Goal: Navigation & Orientation: Understand site structure

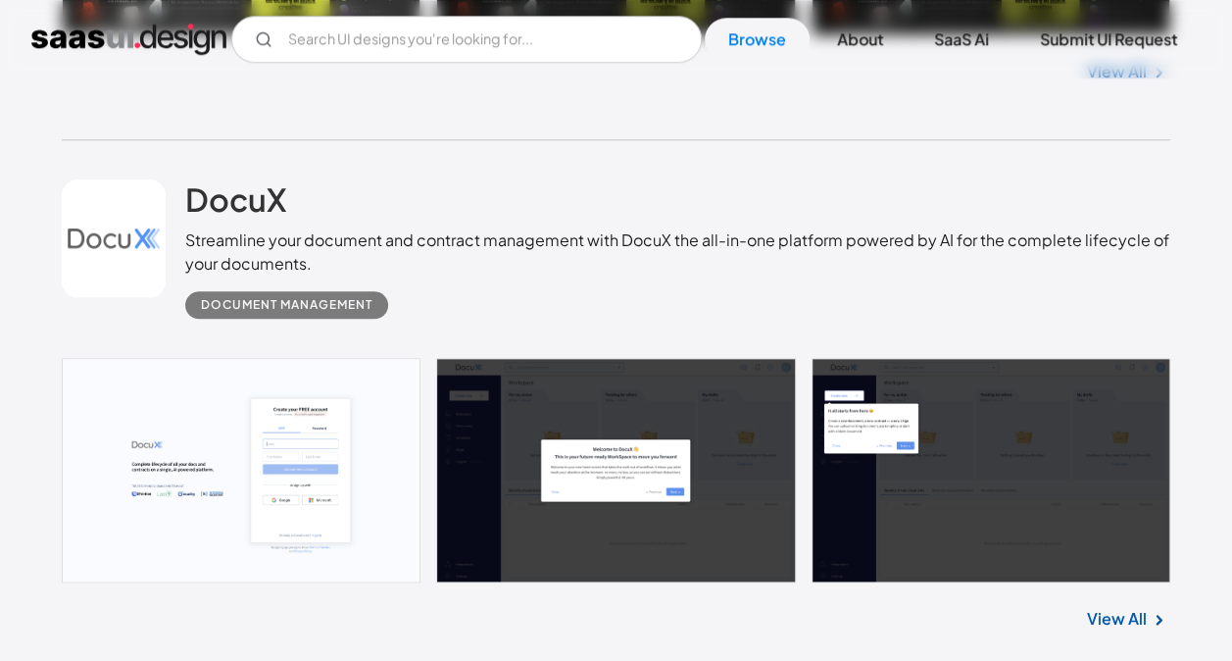
scroll to position [980, 0]
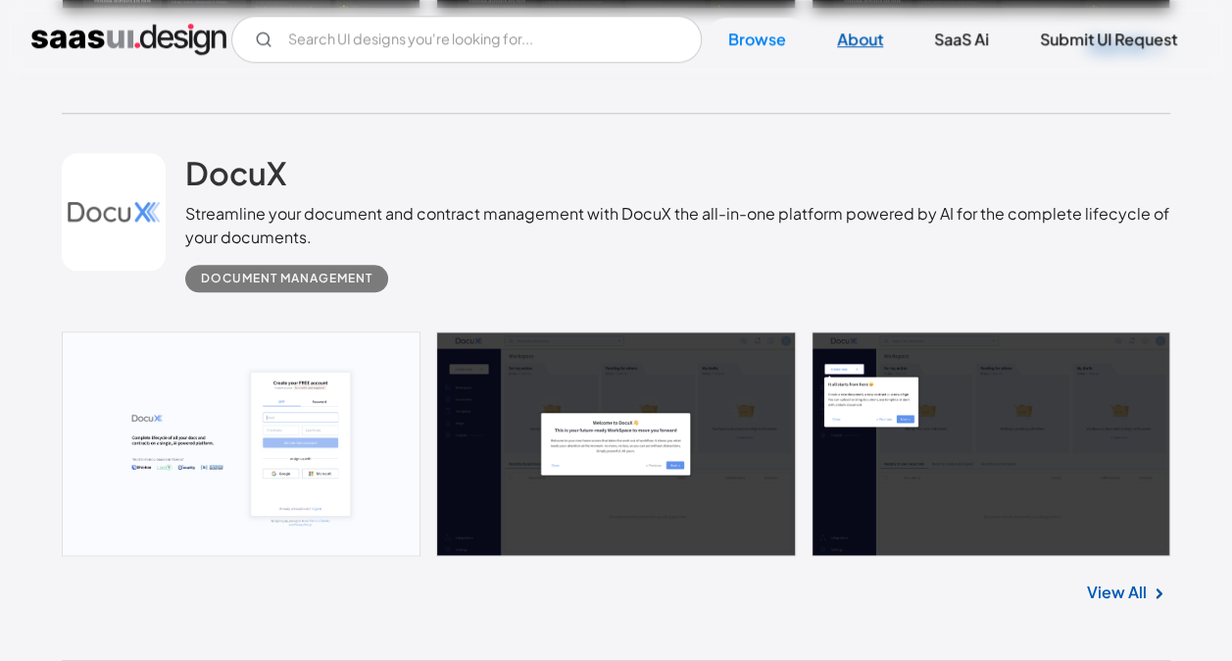
click at [892, 33] on link "About" at bounding box center [860, 39] width 93 height 43
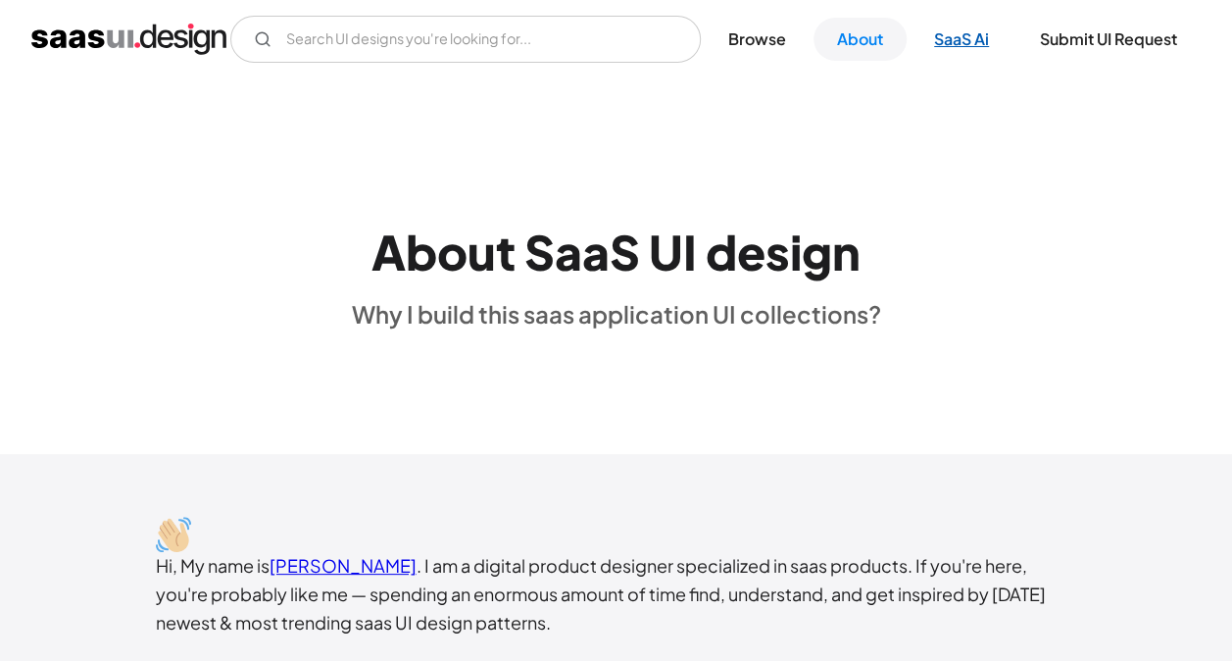
click at [959, 37] on link "SaaS Ai" at bounding box center [962, 39] width 102 height 43
click at [761, 34] on link "Browse" at bounding box center [757, 39] width 105 height 43
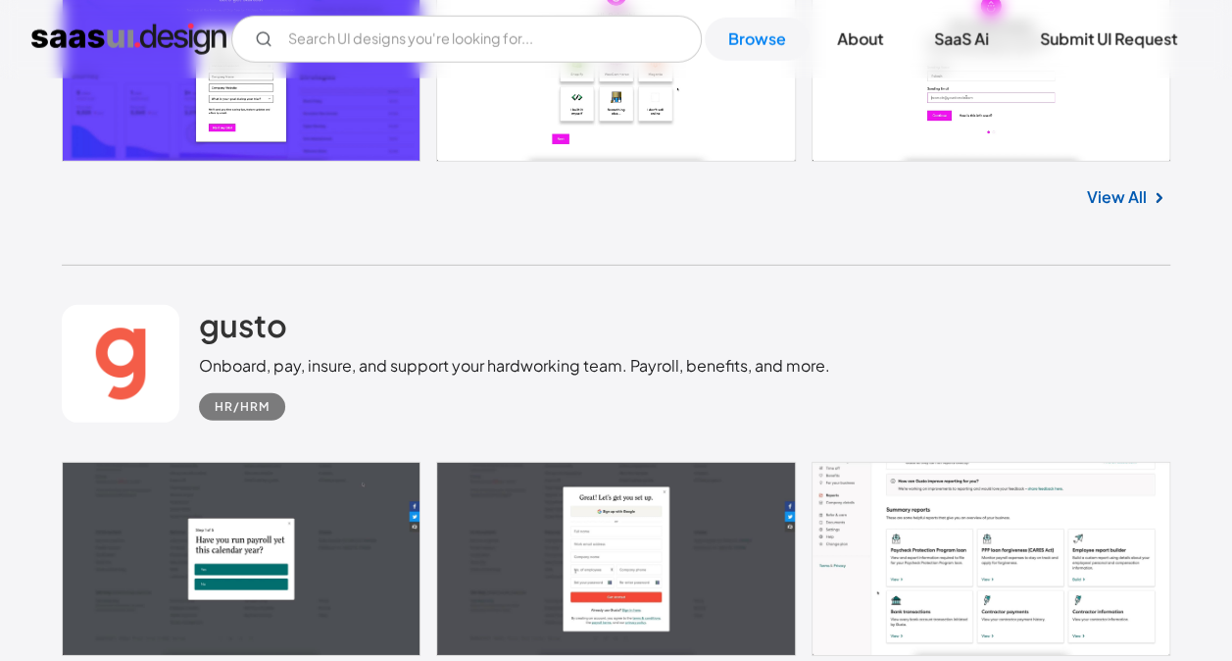
scroll to position [6469, 0]
